Goal: Task Accomplishment & Management: Manage account settings

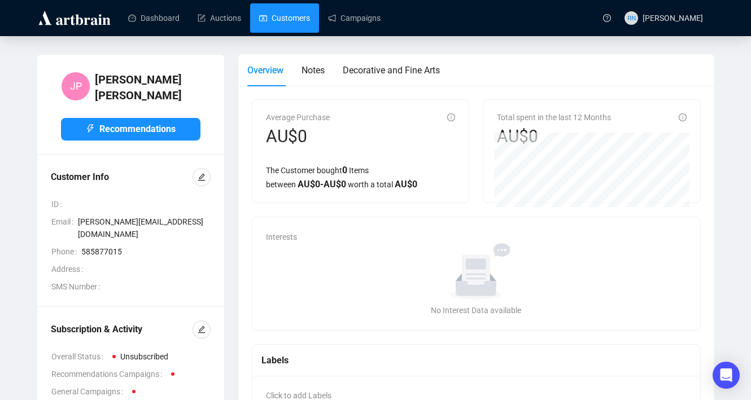
click at [279, 17] on link "Customers" at bounding box center [284, 17] width 51 height 29
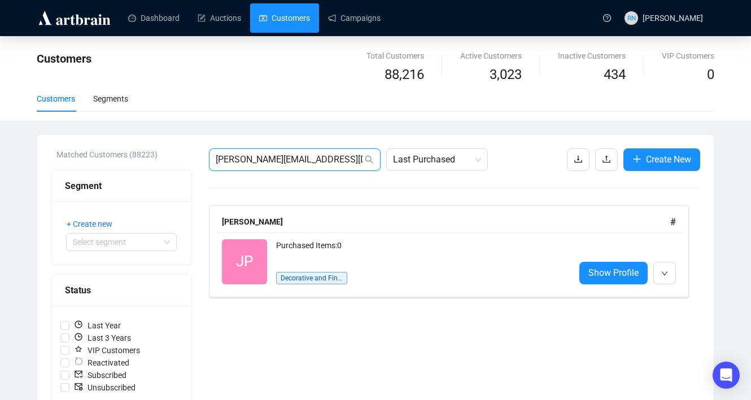
click at [291, 163] on input "[PERSON_NAME][EMAIL_ADDRESS][DOMAIN_NAME]" at bounding box center [289, 160] width 147 height 14
paste input "[EMAIL_ADDRESS]"
type input "[EMAIL_ADDRESS][DOMAIN_NAME]"
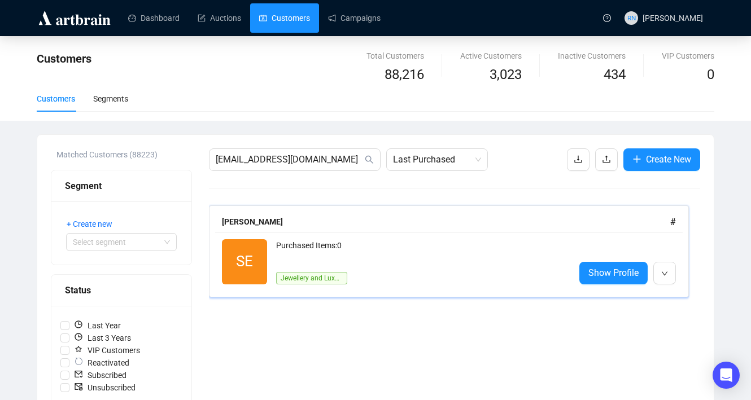
click at [373, 260] on div "Purchased Items: 0" at bounding box center [421, 250] width 290 height 23
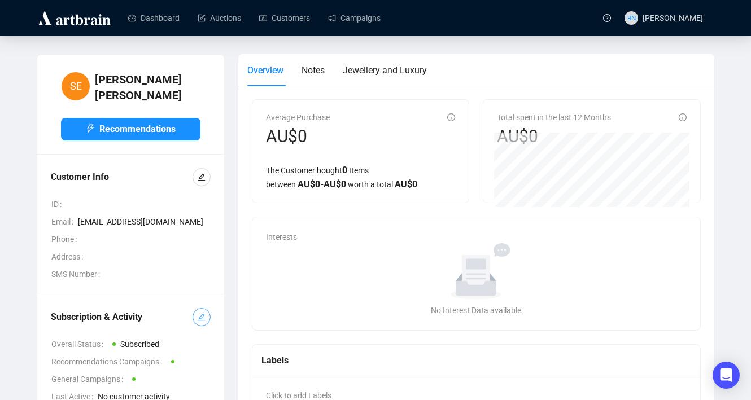
click at [197, 313] on button "button" at bounding box center [201, 317] width 18 height 18
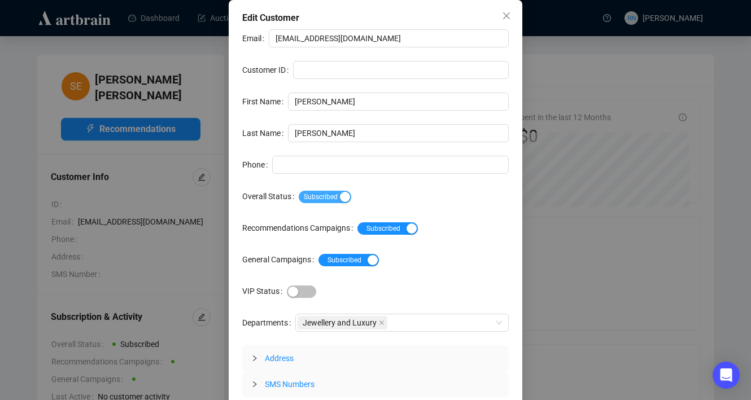
click at [335, 192] on span "Subscribed" at bounding box center [325, 197] width 52 height 12
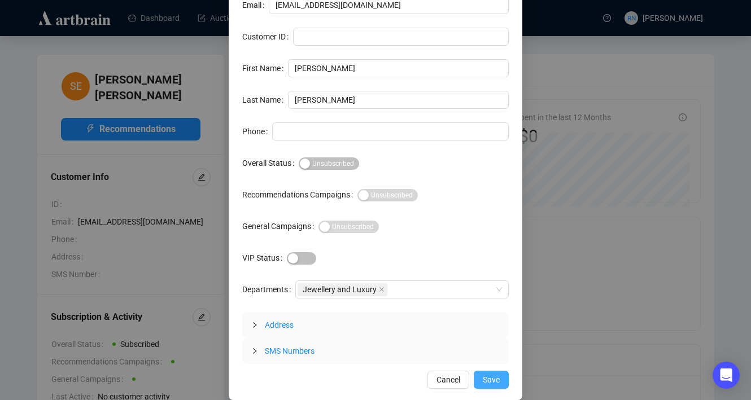
click at [488, 375] on span "Save" at bounding box center [491, 380] width 17 height 12
